Goal: Task Accomplishment & Management: Use online tool/utility

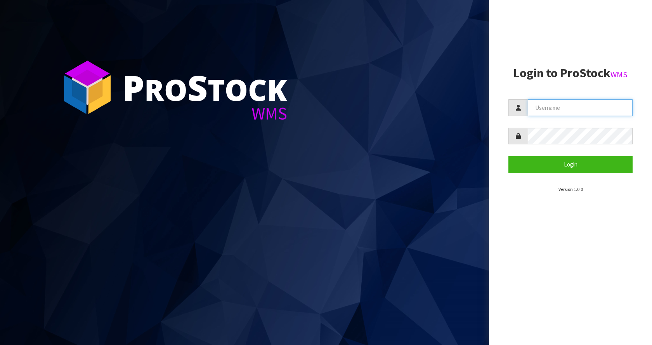
click at [560, 103] on input "text" at bounding box center [579, 107] width 105 height 17
type input "[EMAIL_ADDRESS][DOMAIN_NAME]"
click at [508, 156] on button "Login" at bounding box center [570, 164] width 124 height 17
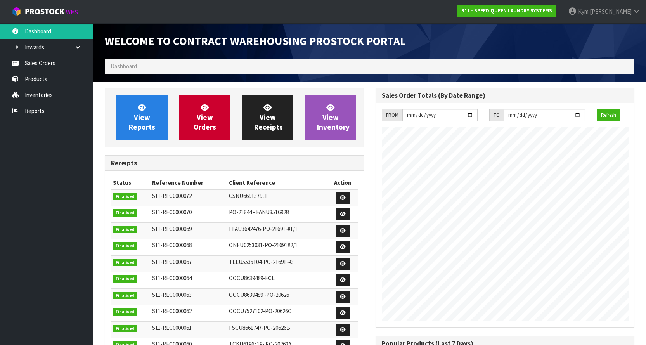
scroll to position [372, 270]
click at [40, 65] on link "Sales Orders" at bounding box center [46, 63] width 93 height 16
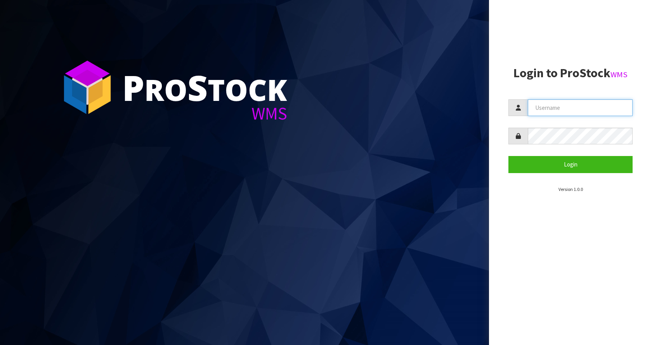
click at [628, 108] on input "text" at bounding box center [579, 107] width 105 height 17
type input "[EMAIL_ADDRESS][DOMAIN_NAME]"
click at [508, 156] on button "Login" at bounding box center [570, 164] width 124 height 17
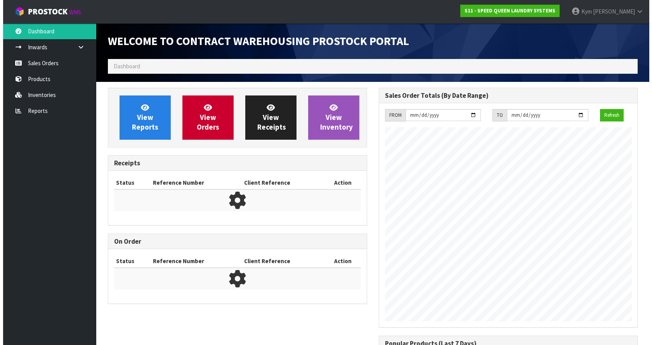
scroll to position [372, 270]
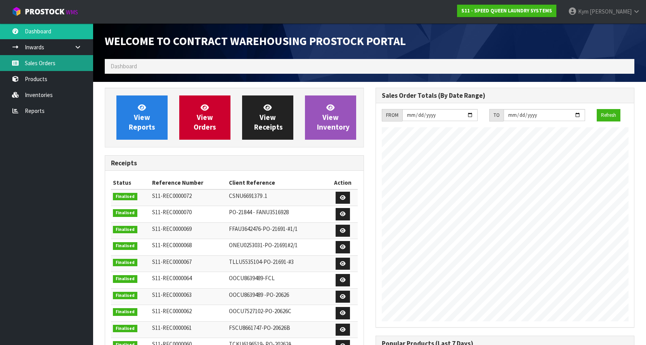
click at [38, 64] on link "Sales Orders" at bounding box center [46, 63] width 93 height 16
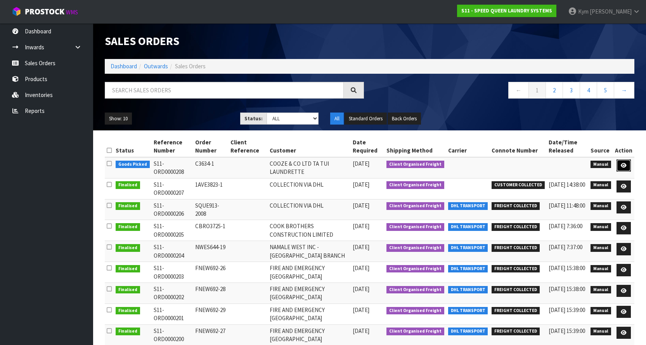
click at [624, 162] on link at bounding box center [623, 165] width 14 height 12
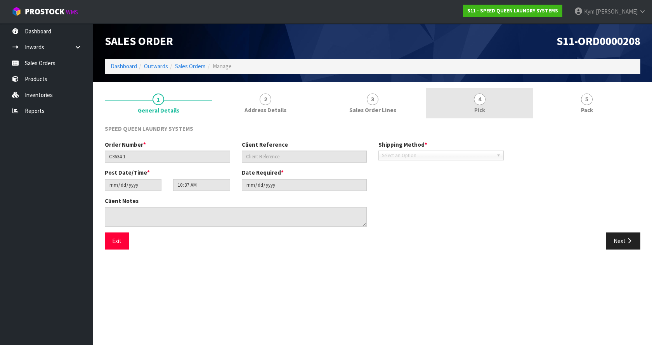
click at [496, 108] on link "4 Pick" at bounding box center [479, 103] width 107 height 31
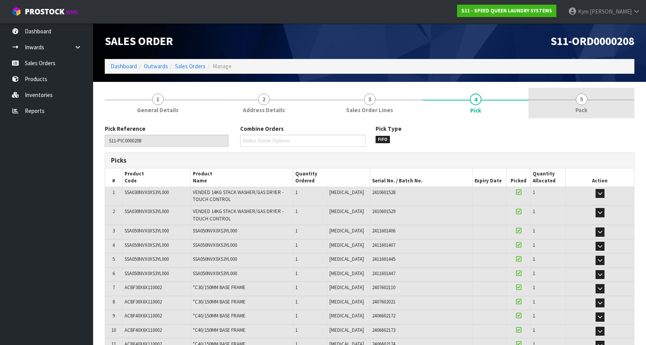
click at [575, 106] on span "Pack" at bounding box center [581, 110] width 12 height 8
